Goal: Information Seeking & Learning: Check status

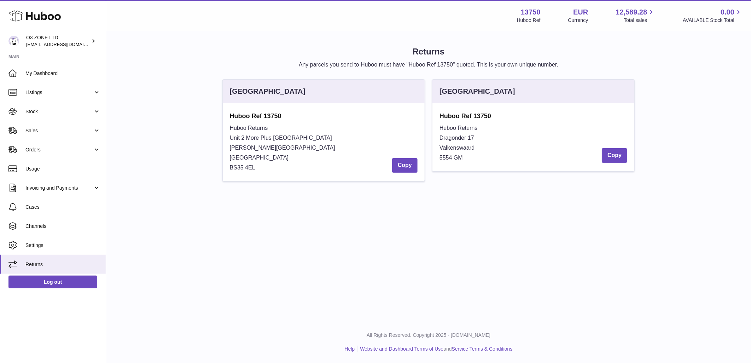
drag, startPoint x: 487, startPoint y: 305, endPoint x: 490, endPoint y: 299, distance: 6.8
click at [487, 304] on div "Menu Huboo 13750 Huboo Ref EUR Currency 12,589.28 Total sales 0.00 AVAILABLE St…" at bounding box center [428, 160] width 645 height 321
click at [47, 117] on link "Stock" at bounding box center [53, 111] width 106 height 19
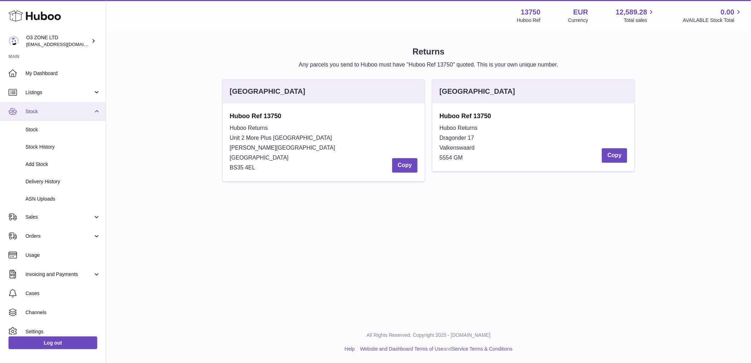
click at [30, 105] on link "Stock" at bounding box center [53, 111] width 106 height 19
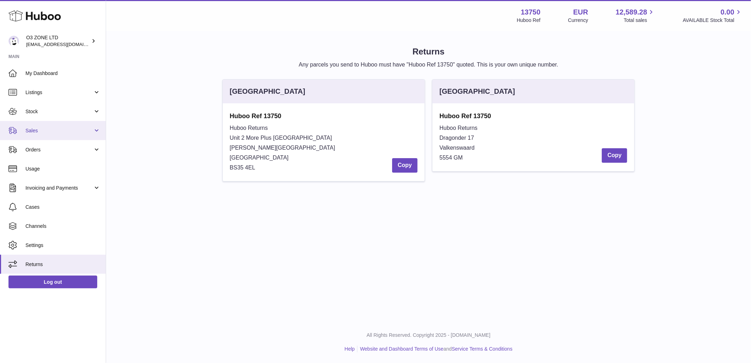
click at [40, 134] on link "Sales" at bounding box center [53, 130] width 106 height 19
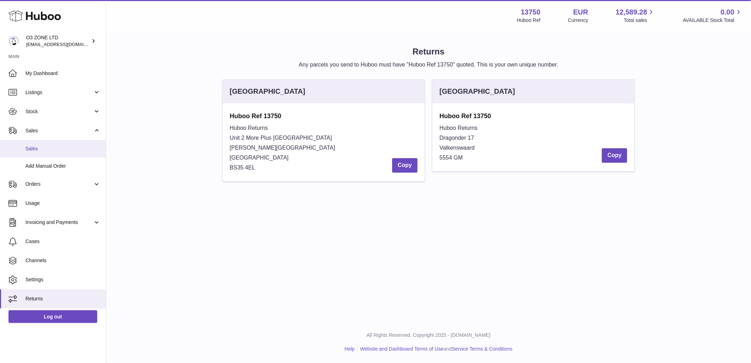
click at [41, 147] on span "Sales" at bounding box center [62, 148] width 75 height 7
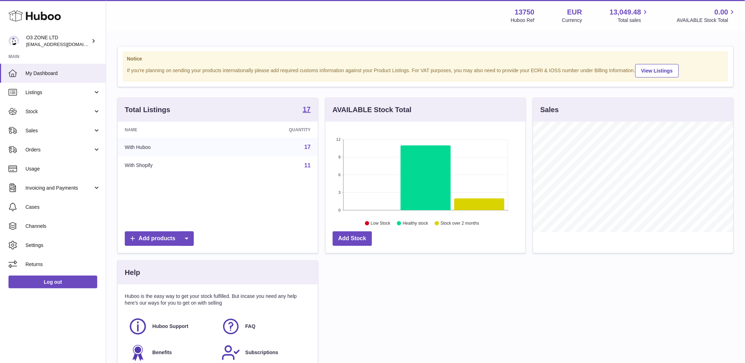
scroll to position [110, 200]
click at [50, 70] on span "My Dashboard" at bounding box center [62, 73] width 75 height 7
click at [42, 129] on span "Sales" at bounding box center [59, 130] width 68 height 7
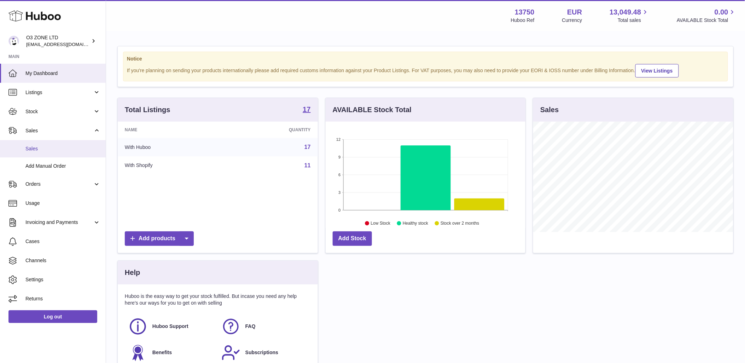
drag, startPoint x: 20, startPoint y: 148, endPoint x: 174, endPoint y: 277, distance: 201.0
click at [20, 148] on link "Sales" at bounding box center [53, 148] width 106 height 17
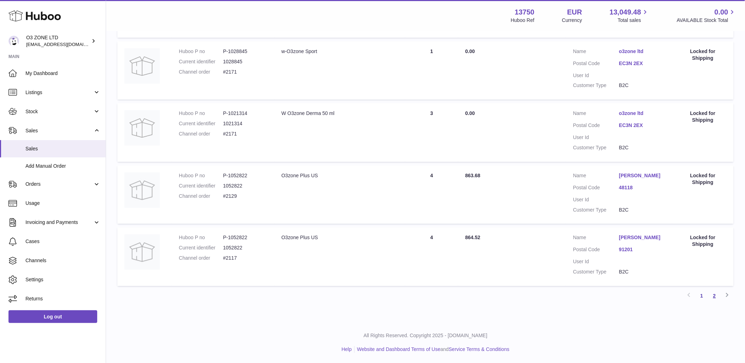
click at [715, 291] on link "2" at bounding box center [714, 295] width 13 height 13
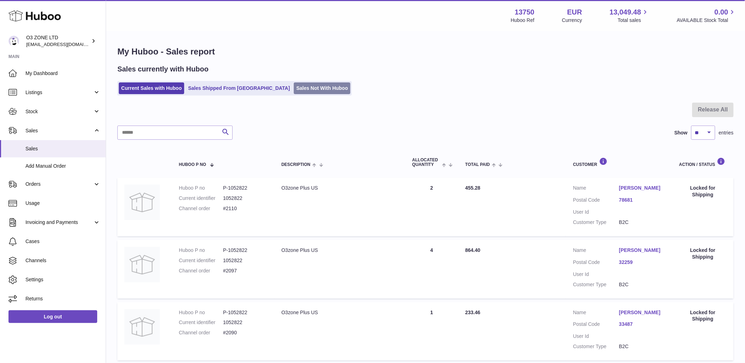
click at [294, 89] on link "Sales Not With Huboo" at bounding box center [322, 88] width 57 height 12
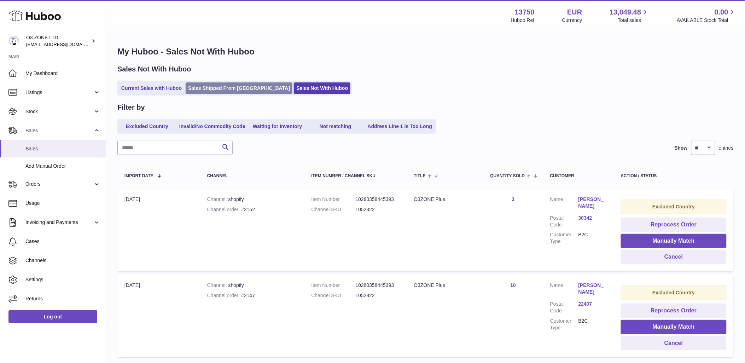
click at [214, 83] on link "Sales Shipped From [GEOGRAPHIC_DATA]" at bounding box center [239, 88] width 107 height 12
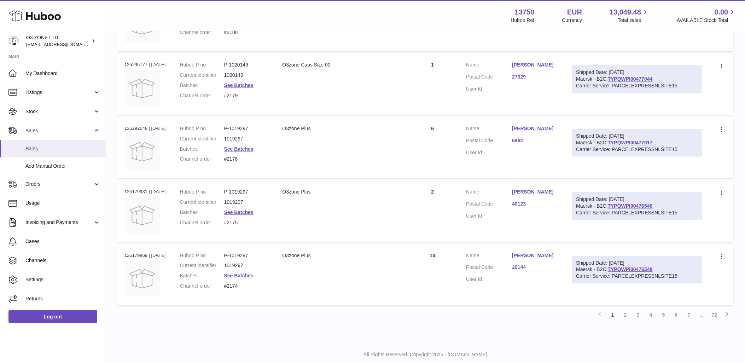
scroll to position [515, 0]
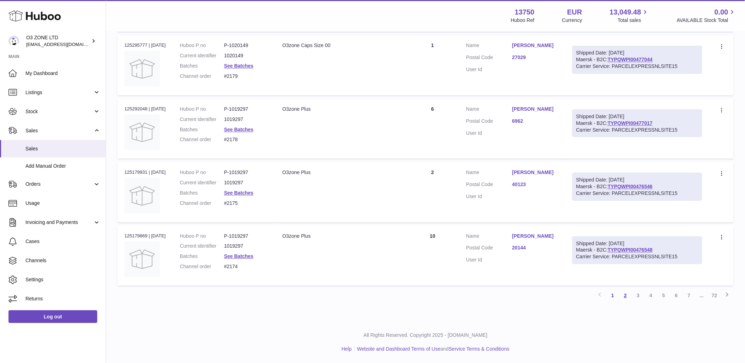
click at [625, 294] on link "2" at bounding box center [625, 295] width 13 height 13
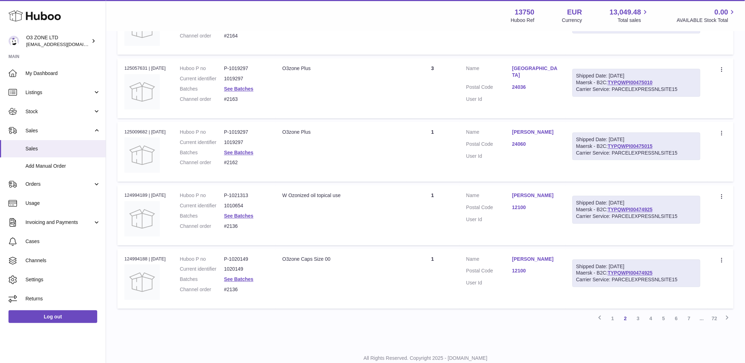
scroll to position [515, 0]
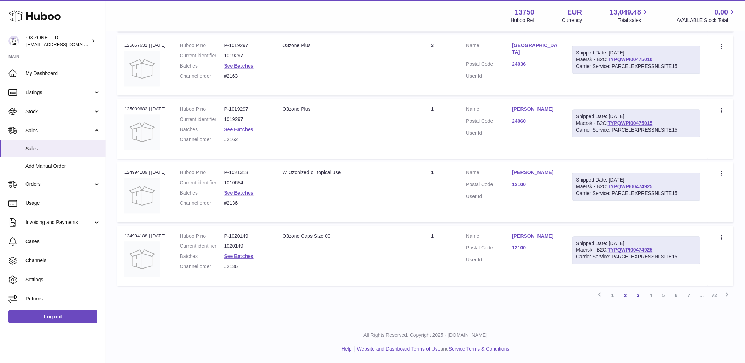
click at [636, 296] on link "3" at bounding box center [638, 295] width 13 height 13
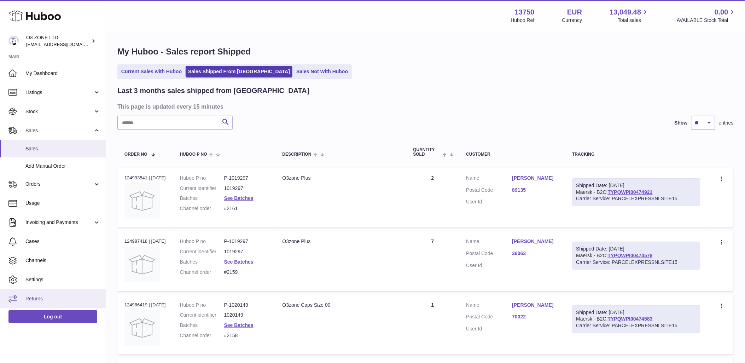
click at [44, 296] on span "Returns" at bounding box center [62, 298] width 75 height 7
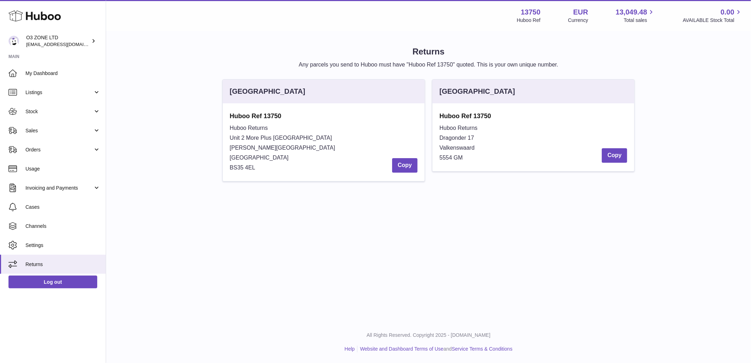
drag, startPoint x: 465, startPoint y: 158, endPoint x: 443, endPoint y: 110, distance: 53.1
click at [443, 110] on div "Huboo Ref 13750 Huboo Returns Dragonder 17 Valkenswaard 5554 GM Copy" at bounding box center [533, 137] width 202 height 68
drag, startPoint x: 443, startPoint y: 110, endPoint x: 480, endPoint y: 144, distance: 50.1
click at [484, 141] on div "Huboo Returns Dragonder 17 Valkenswaard 5554 GM Copy" at bounding box center [533, 143] width 188 height 40
drag, startPoint x: 437, startPoint y: 113, endPoint x: 489, endPoint y: 158, distance: 68.7
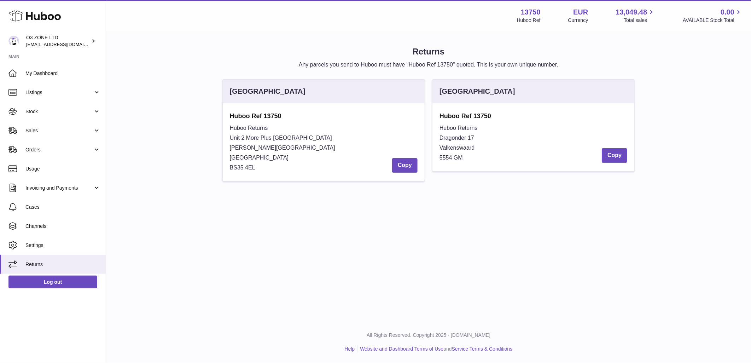
click at [489, 158] on div "Huboo Ref 13750 Huboo Returns Dragonder 17 Valkenswaard 5554 GM Copy" at bounding box center [533, 137] width 202 height 68
copy div "Huboo Ref 13750 Huboo Returns Dragonder 17 Valkenswaard 5554 GM"
click at [641, 53] on h1 "Returns" at bounding box center [428, 51] width 622 height 11
click at [32, 125] on link "Sales" at bounding box center [53, 130] width 106 height 19
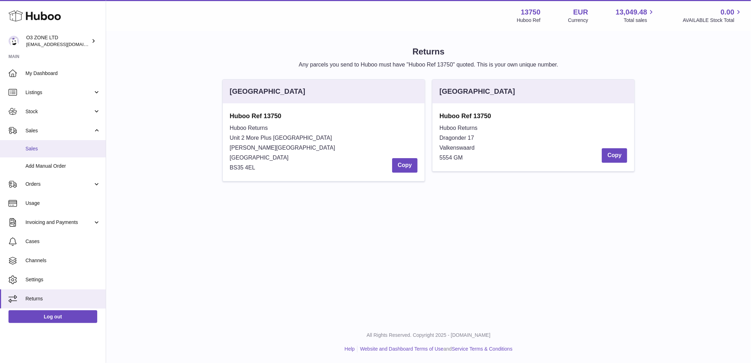
click at [77, 151] on span "Sales" at bounding box center [62, 148] width 75 height 7
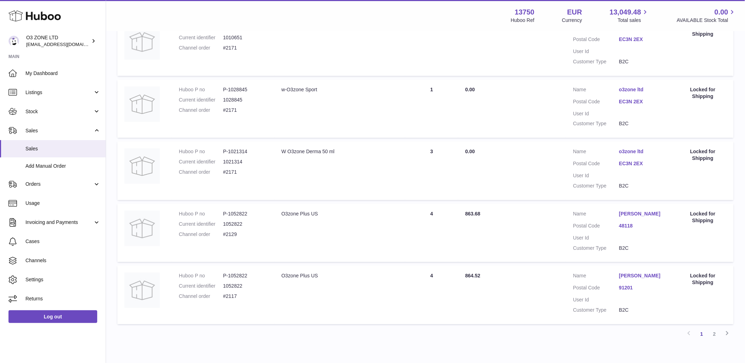
scroll to position [471, 0]
click at [716, 331] on link "2" at bounding box center [714, 333] width 13 height 13
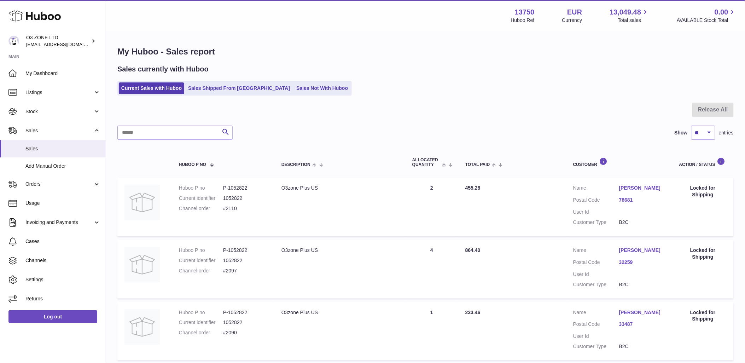
click at [301, 80] on div "Sales currently with Huboo Current Sales with Huboo Sales Shipped From Huboo Sa…" at bounding box center [425, 79] width 616 height 31
click at [305, 86] on link "Sales Not With Huboo" at bounding box center [322, 88] width 57 height 12
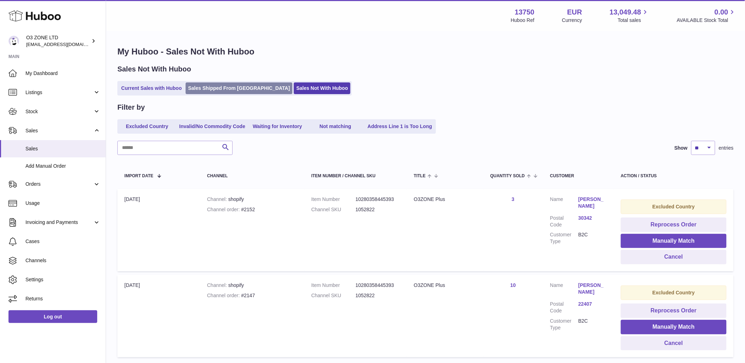
click at [228, 87] on link "Sales Shipped From [GEOGRAPHIC_DATA]" at bounding box center [239, 88] width 107 height 12
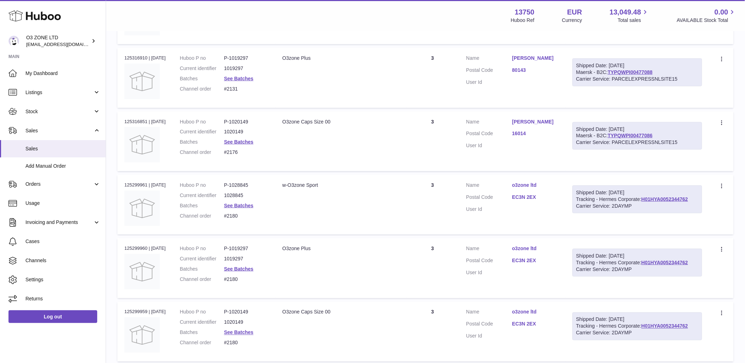
scroll to position [196, 0]
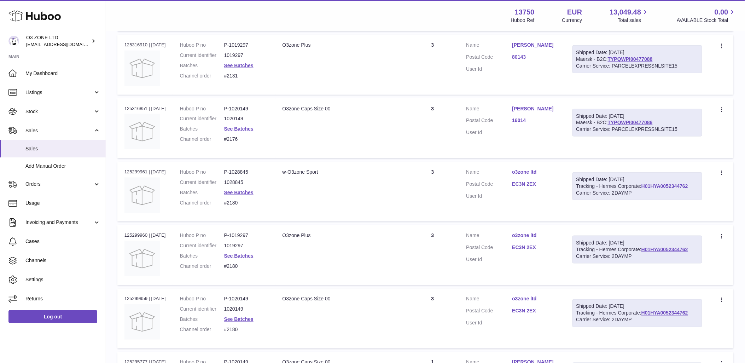
click at [660, 186] on link "H01HYA0052344762" at bounding box center [664, 186] width 47 height 6
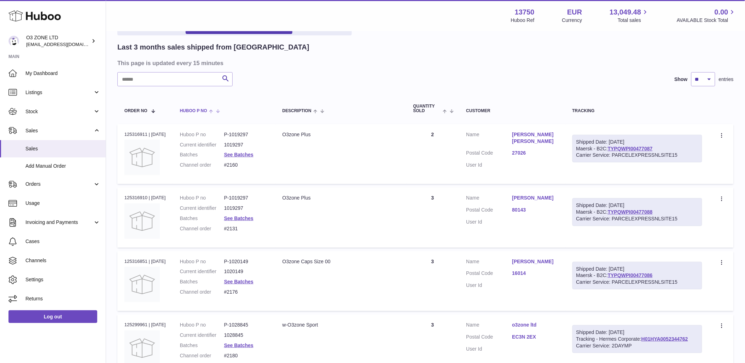
scroll to position [0, 0]
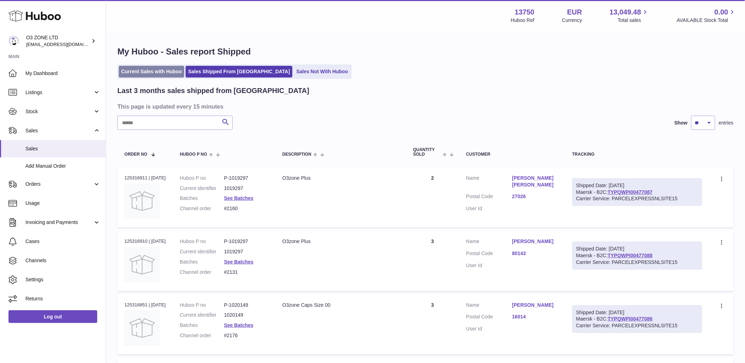
click at [154, 69] on link "Current Sales with Huboo" at bounding box center [151, 72] width 65 height 12
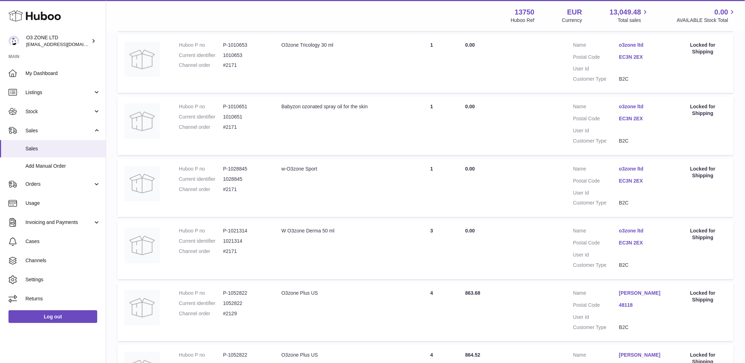
scroll to position [391, 0]
click at [230, 250] on dd "#2171" at bounding box center [245, 252] width 44 height 7
copy dd "2171"
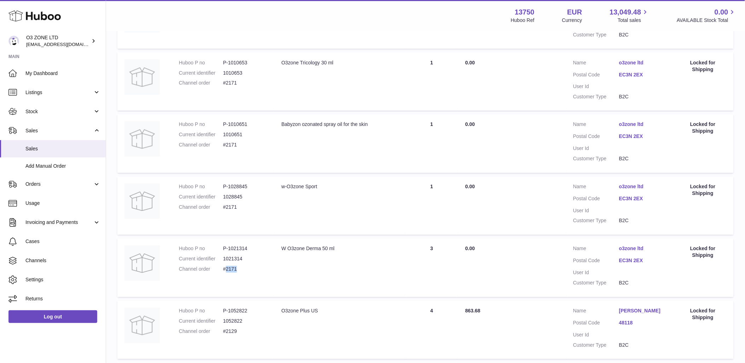
scroll to position [352, 0]
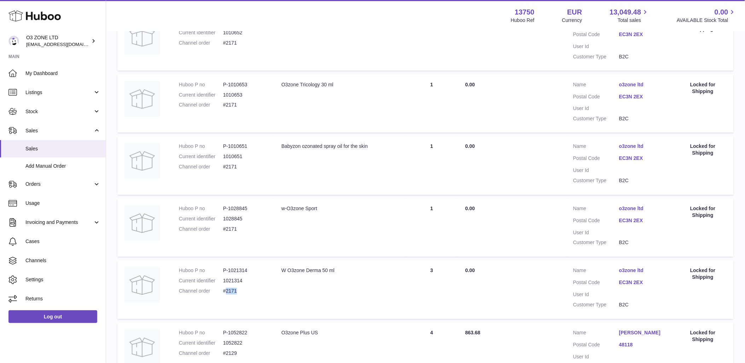
click at [630, 217] on link "EC3N 2EX" at bounding box center [642, 220] width 46 height 7
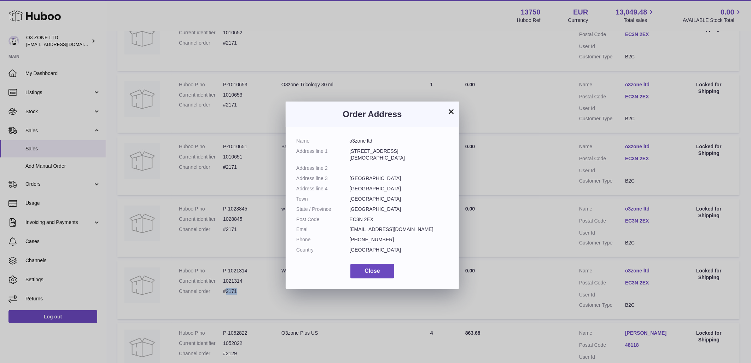
click at [449, 109] on button "×" at bounding box center [451, 111] width 8 height 8
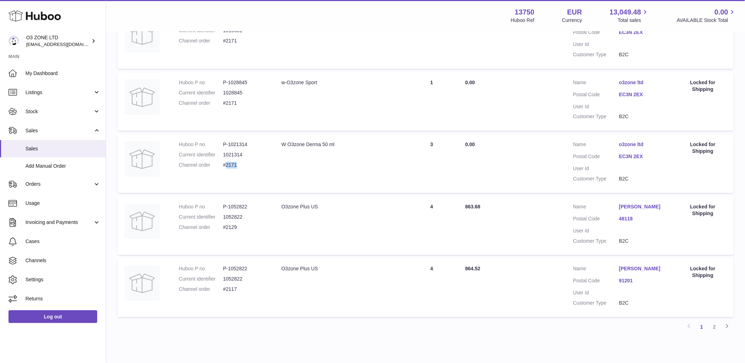
scroll to position [509, 0]
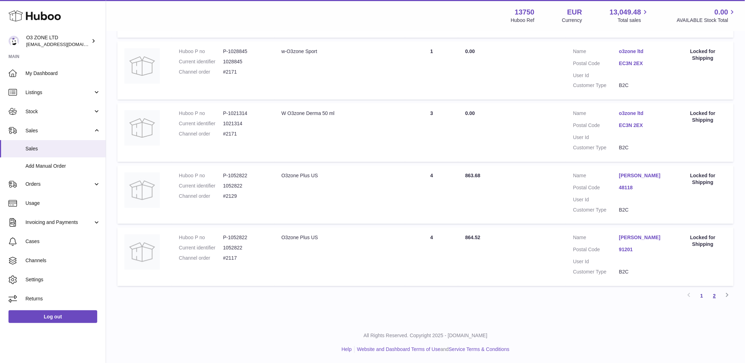
click at [712, 294] on link "2" at bounding box center [714, 295] width 13 height 13
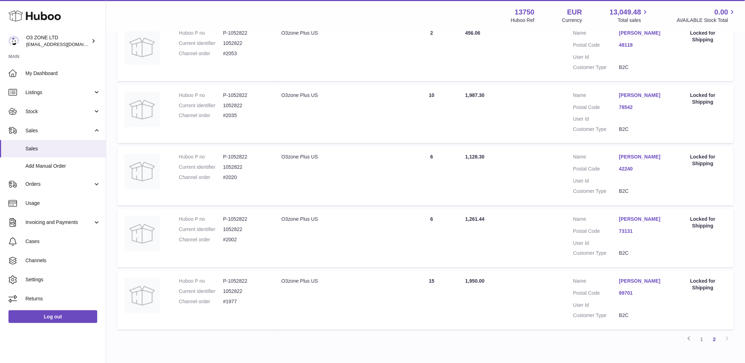
scroll to position [345, 0]
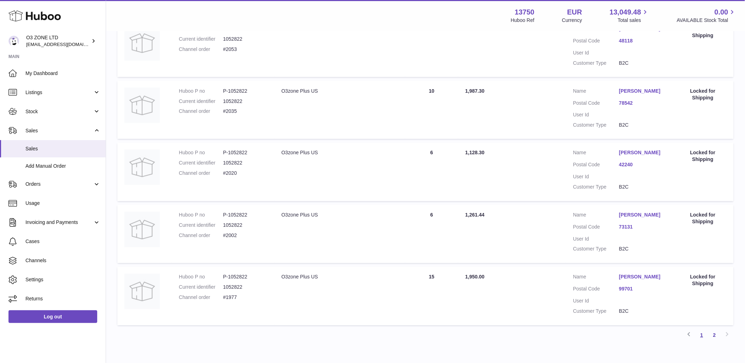
click at [705, 335] on link "1" at bounding box center [701, 335] width 13 height 13
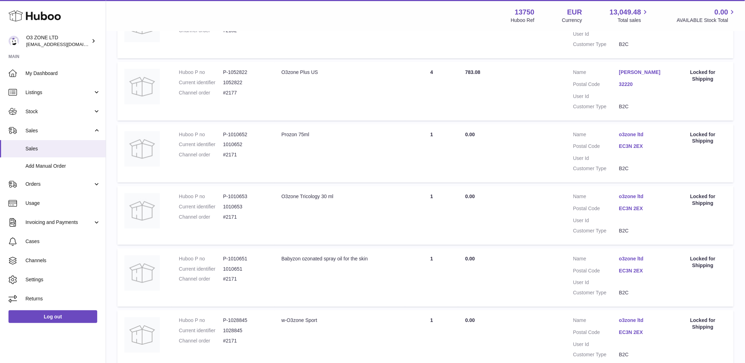
scroll to position [37, 0]
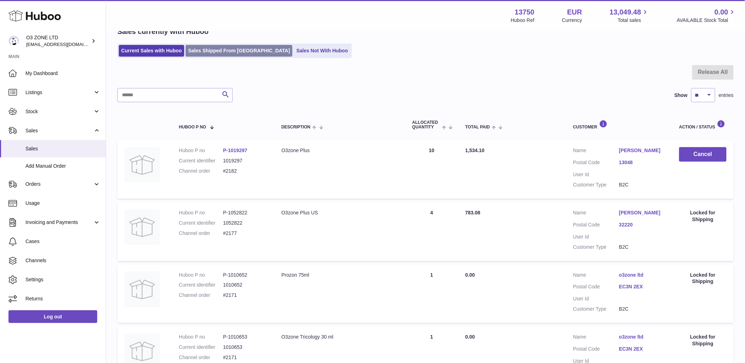
click at [215, 50] on link "Sales Shipped From Huboo" at bounding box center [239, 51] width 107 height 12
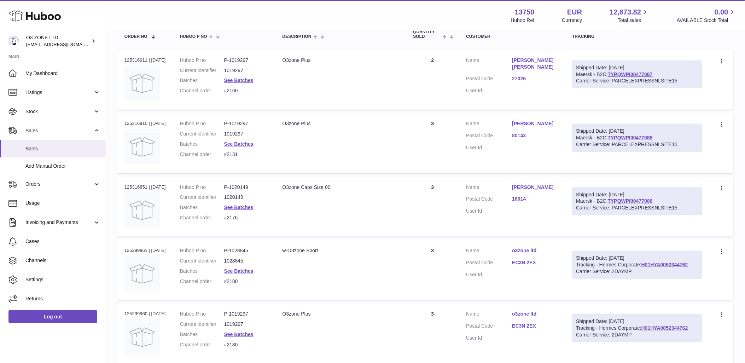
scroll to position [157, 0]
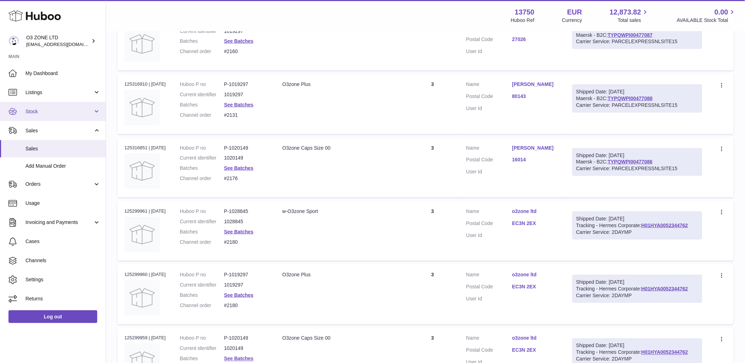
drag, startPoint x: 34, startPoint y: 108, endPoint x: 40, endPoint y: 116, distance: 9.6
click at [34, 108] on span "Stock" at bounding box center [59, 111] width 68 height 7
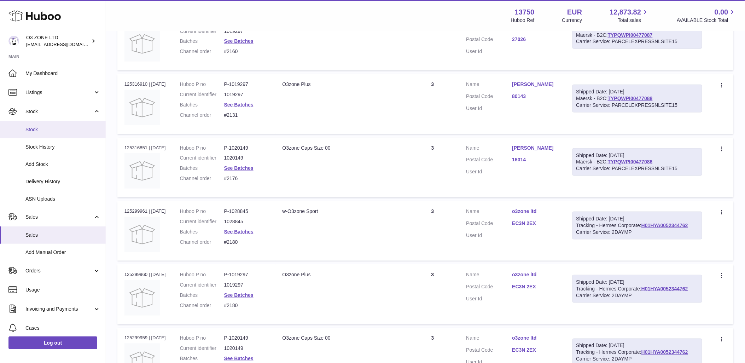
click at [37, 128] on span "Stock" at bounding box center [62, 129] width 75 height 7
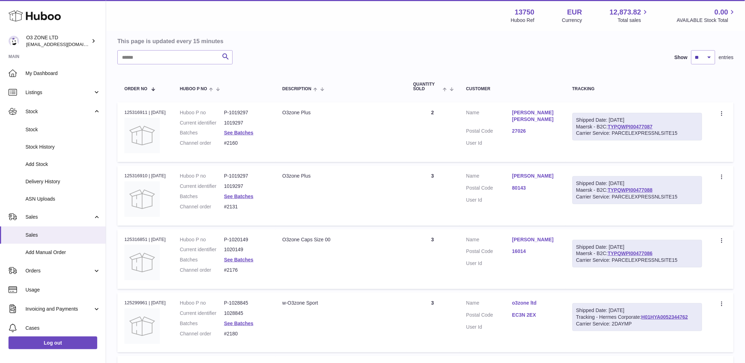
scroll to position [0, 0]
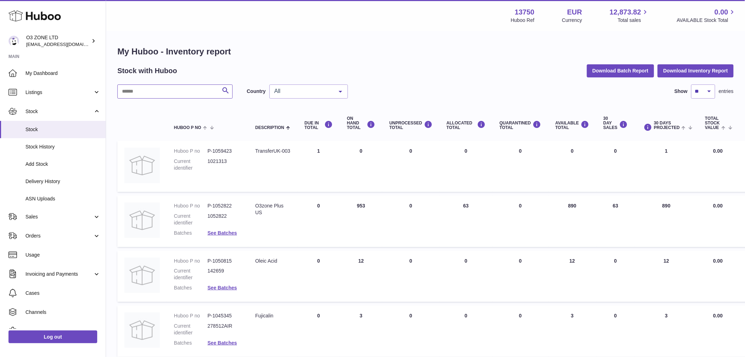
click at [188, 93] on input "text" at bounding box center [174, 91] width 115 height 14
paste input "*******"
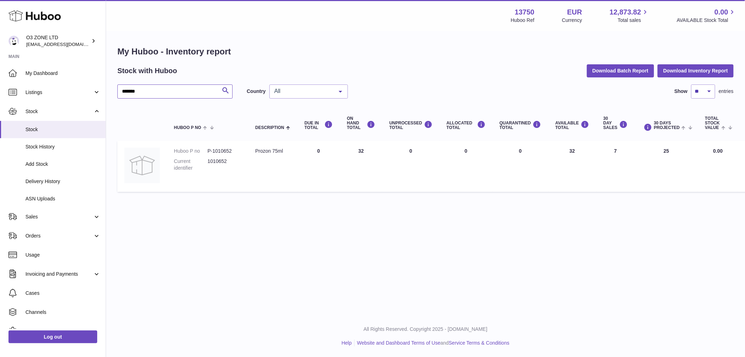
type input "*******"
click at [328, 93] on span "All" at bounding box center [303, 91] width 61 height 7
click at [297, 121] on span "GB" at bounding box center [309, 120] width 78 height 14
